Goal: Information Seeking & Learning: Find specific fact

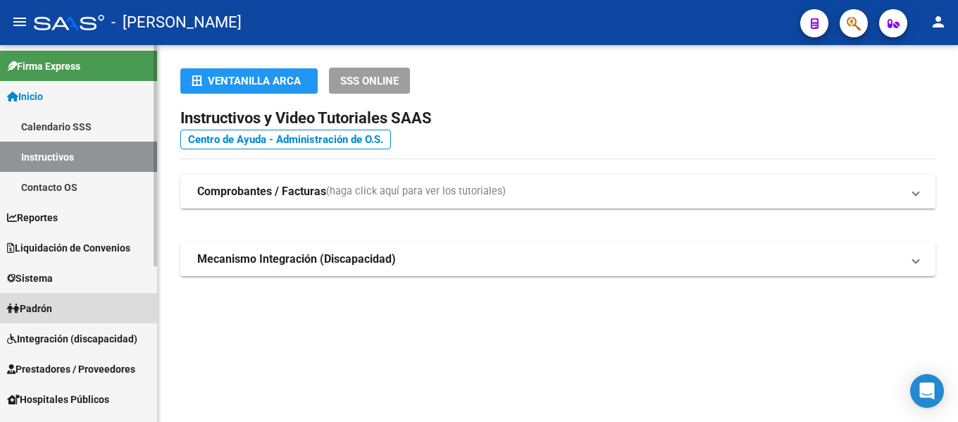
click at [45, 309] on span "Padrón" at bounding box center [29, 308] width 45 height 15
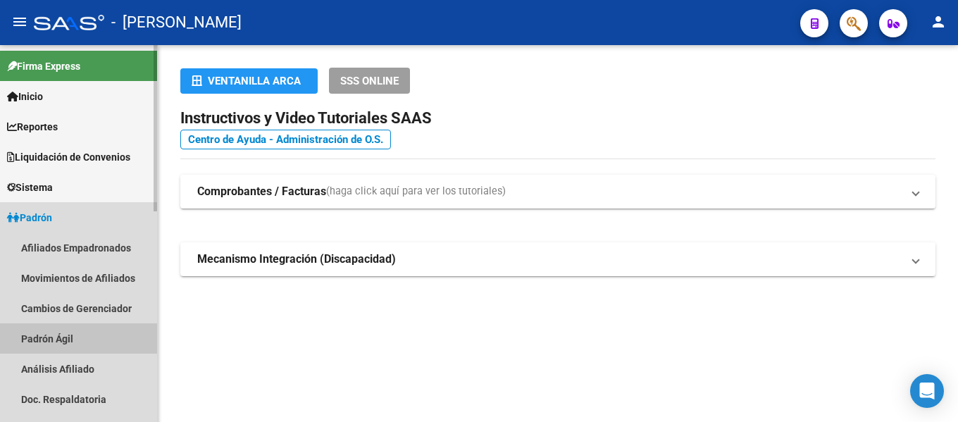
drag, startPoint x: 73, startPoint y: 335, endPoint x: 84, endPoint y: 324, distance: 15.4
click at [74, 333] on link "Padrón Ágil" at bounding box center [78, 338] width 157 height 30
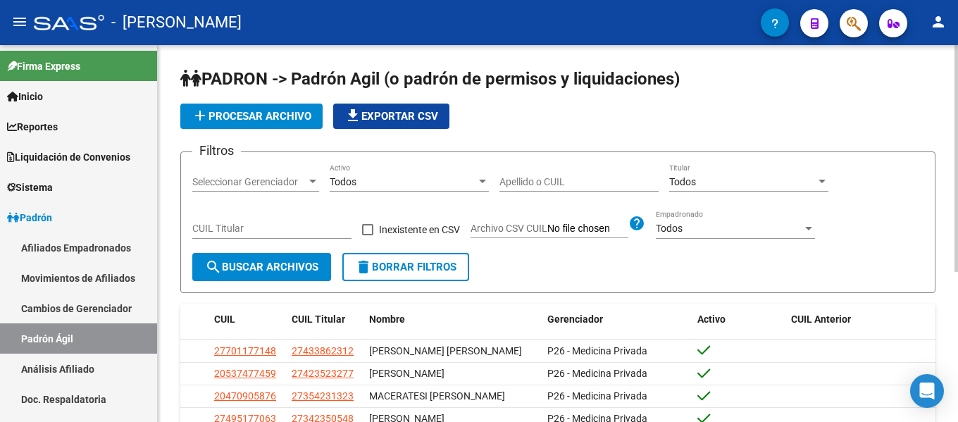
click at [584, 182] on input "Apellido o CUIL" at bounding box center [578, 182] width 159 height 12
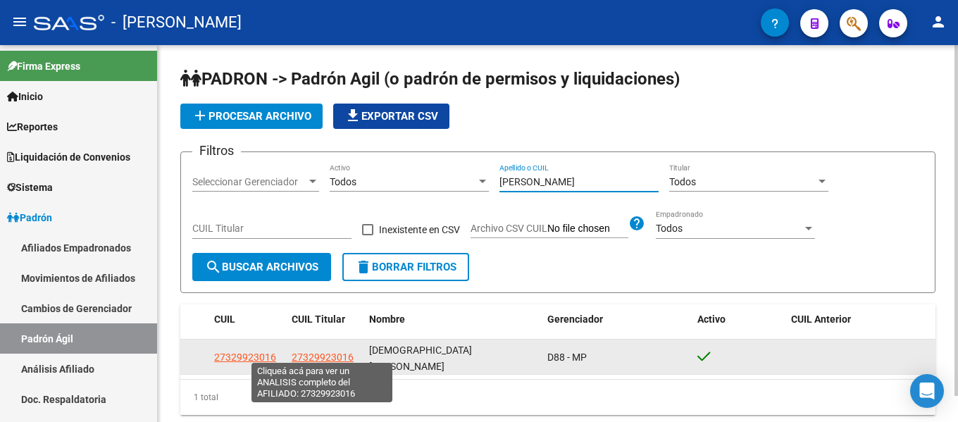
type input "[PERSON_NAME]"
click at [333, 352] on span "27329923016" at bounding box center [323, 357] width 62 height 11
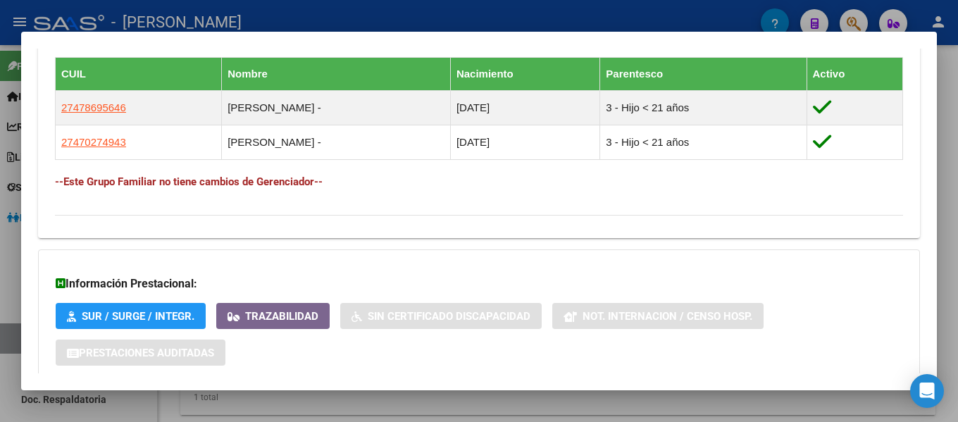
scroll to position [882, 0]
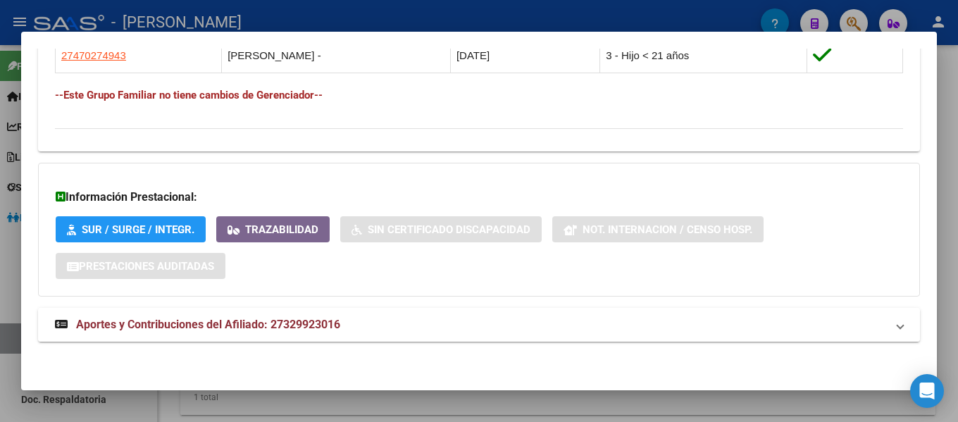
click at [287, 324] on span "Aportes y Contribuciones del Afiliado: 27329923016" at bounding box center [208, 324] width 264 height 13
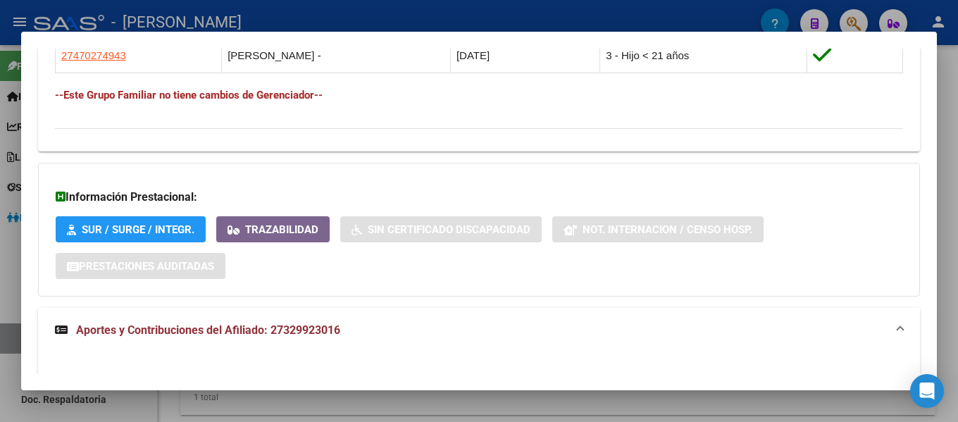
click at [311, 327] on span "Aportes y Contribuciones del Afiliado: 27329923016" at bounding box center [208, 329] width 264 height 13
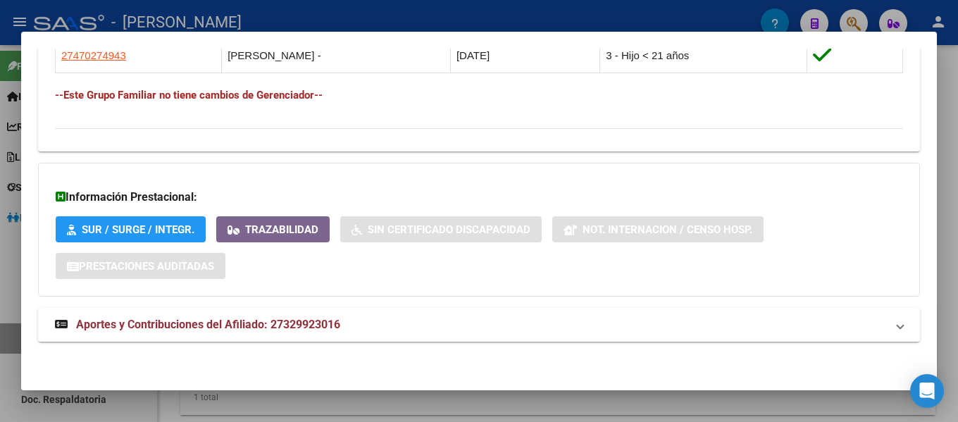
click at [897, 325] on span at bounding box center [900, 324] width 6 height 17
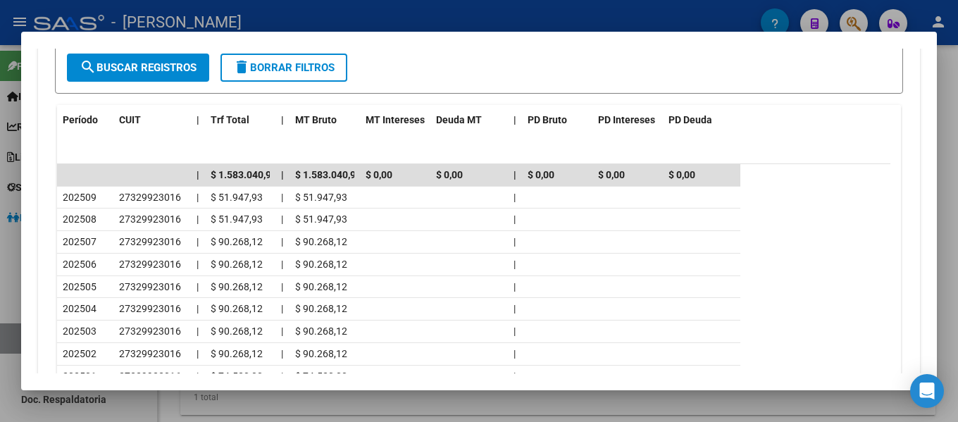
scroll to position [1374, 0]
